Goal: Information Seeking & Learning: Check status

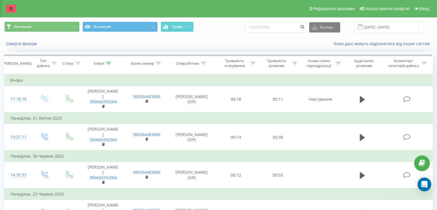
drag, startPoint x: 0, startPoint y: 0, endPoint x: 13, endPoint y: 11, distance: 17.5
click at [13, 11] on link at bounding box center [11, 9] width 10 height 8
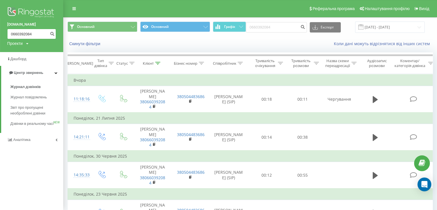
drag, startPoint x: 36, startPoint y: 34, endPoint x: 0, endPoint y: 34, distance: 35.9
click at [0, 34] on div "uts.ua 0660392084 Проекти uts.ua" at bounding box center [31, 26] width 63 height 52
paste input "955930947"
type input "0955930947"
click at [53, 35] on icon "submit" at bounding box center [52, 32] width 5 height 3
